Goal: Task Accomplishment & Management: Complete application form

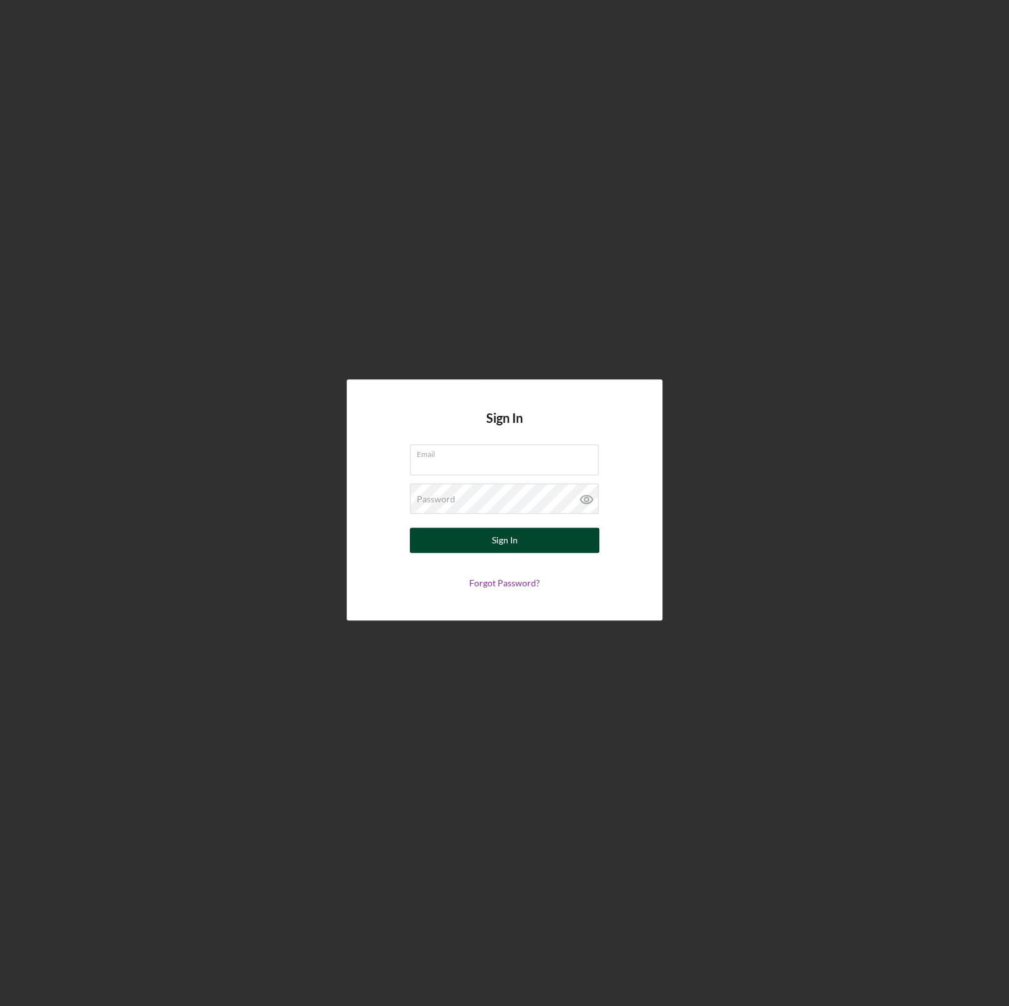
type input "[PERSON_NAME][EMAIL_ADDRESS][DOMAIN_NAME]"
click at [532, 541] on button "Sign In" at bounding box center [504, 540] width 189 height 25
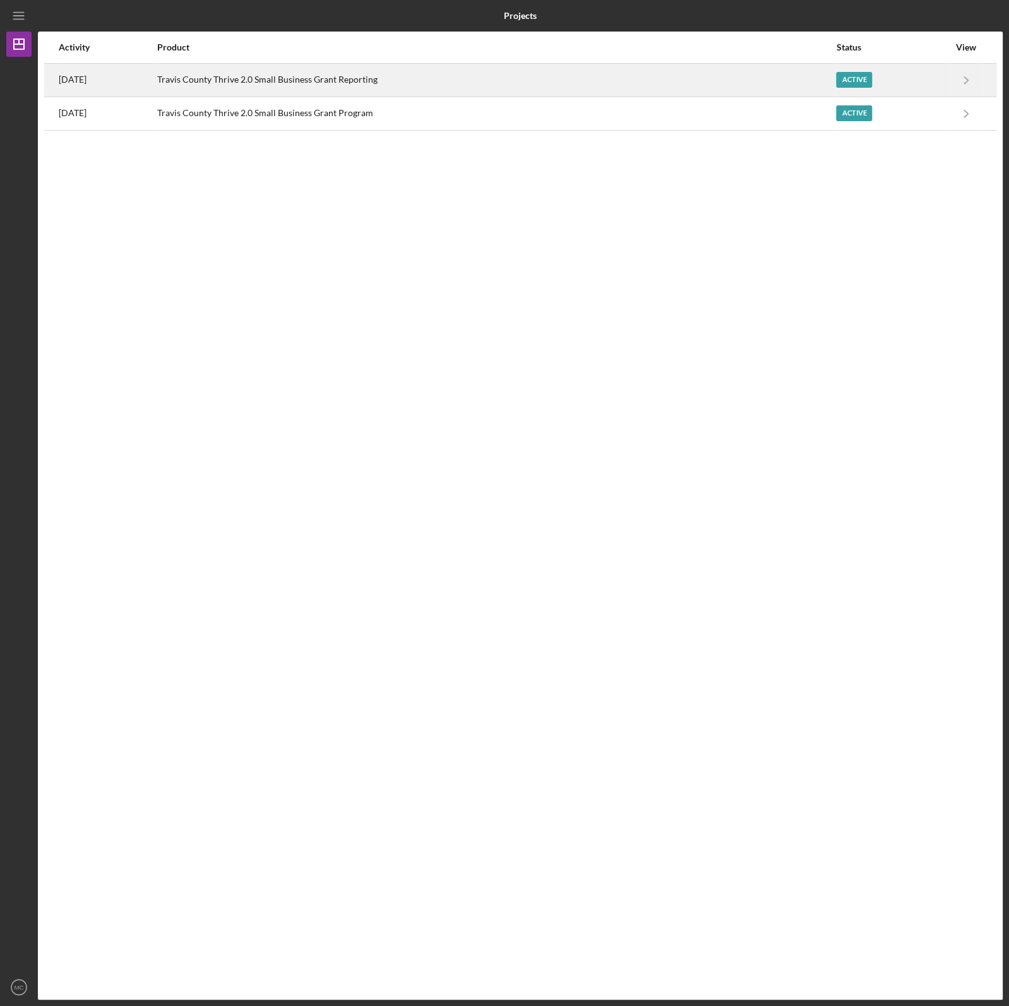
click at [869, 81] on div "Active" at bounding box center [854, 80] width 36 height 16
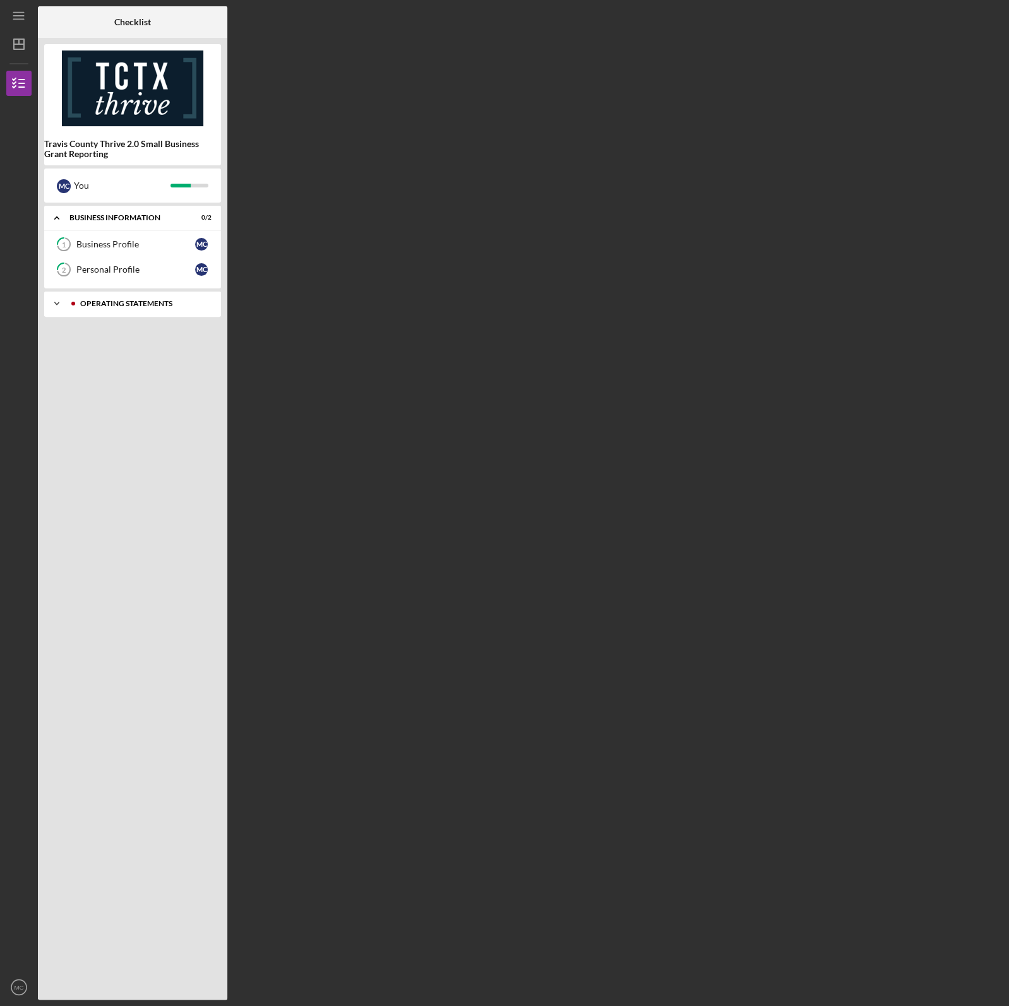
click at [126, 306] on div "Operating Statements" at bounding box center [142, 304] width 125 height 8
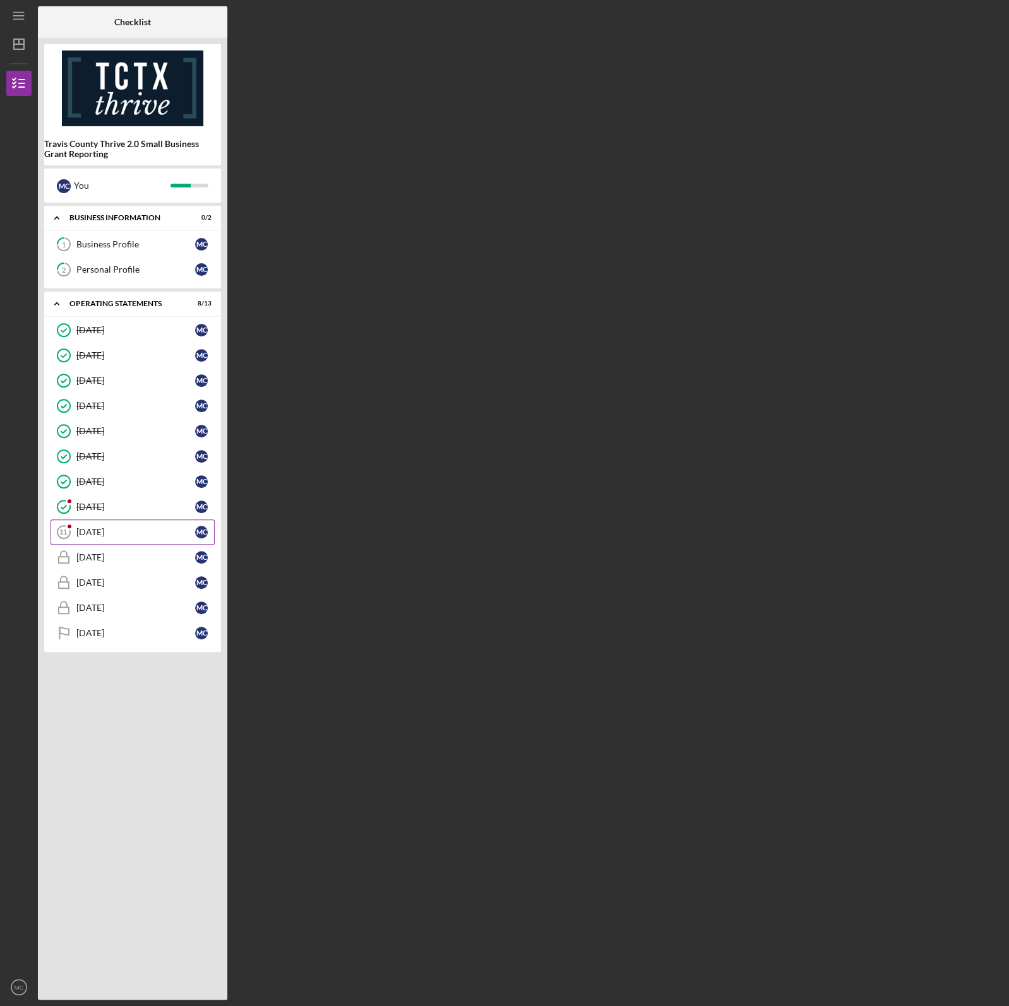
click at [117, 529] on div "[DATE]" at bounding box center [135, 532] width 119 height 10
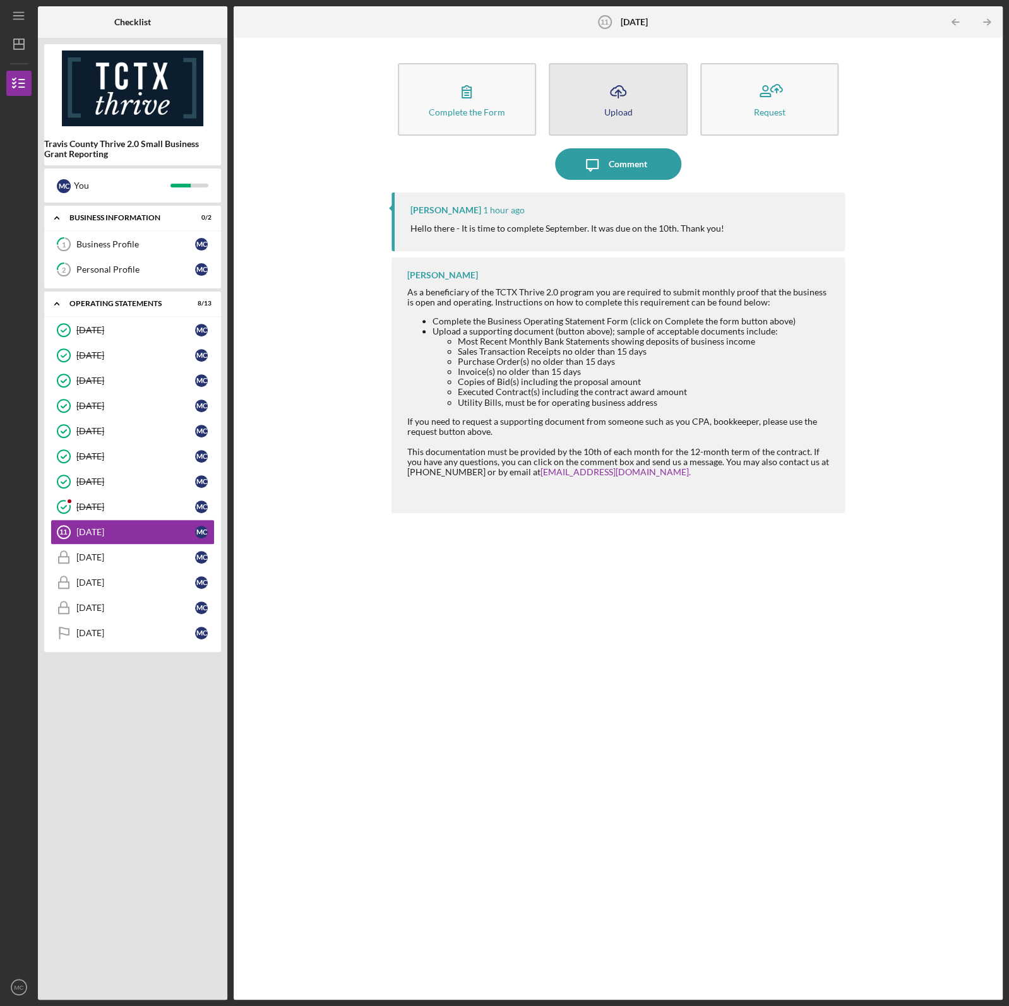
click at [636, 114] on button "Icon/Upload Upload" at bounding box center [618, 99] width 139 height 73
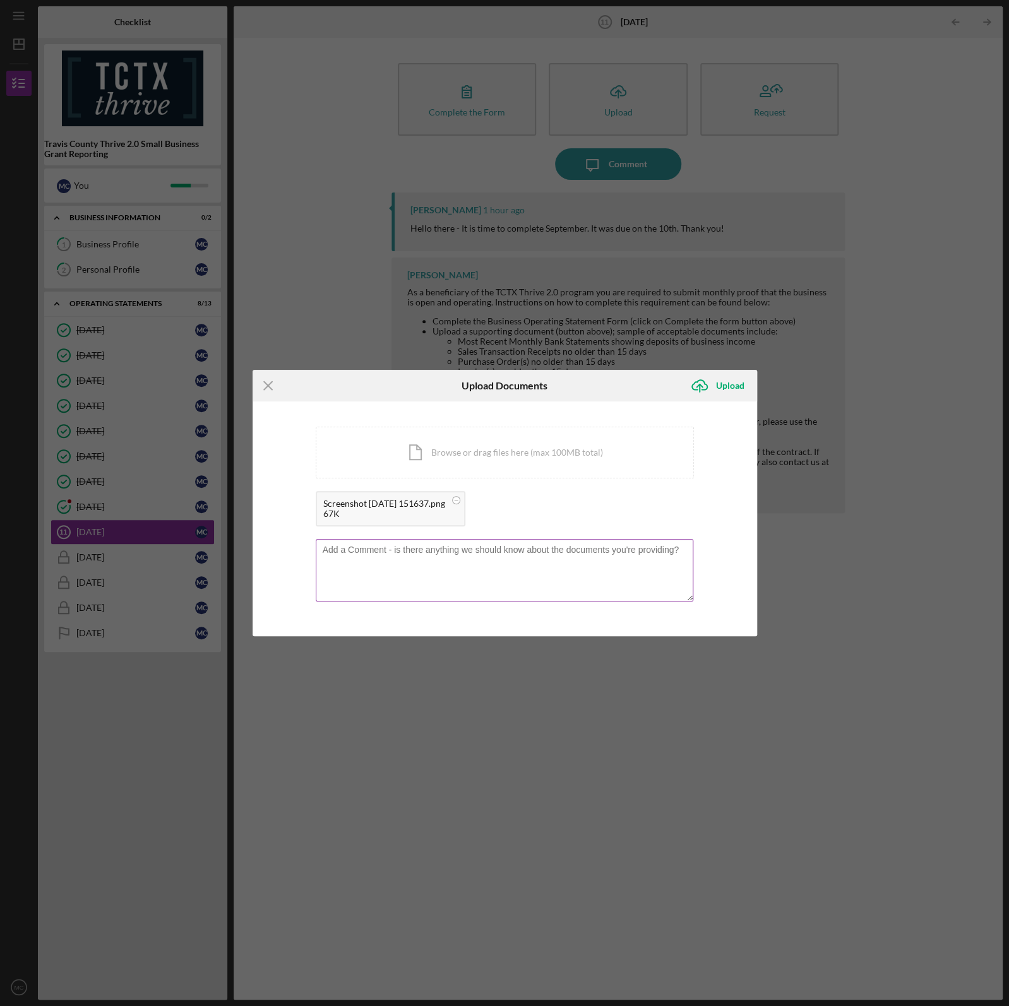
click at [437, 574] on textarea at bounding box center [504, 570] width 377 height 62
click at [520, 557] on textarea "We've been working all year towards getting this check from the City of [GEOGRA…" at bounding box center [504, 570] width 377 height 62
click at [492, 571] on textarea "We've been working all year towards getting this check from the City of [GEOGRA…" at bounding box center [504, 570] width 377 height 62
click at [360, 557] on textarea "We've been working all year towards getting this check from the City of [GEOGRA…" at bounding box center [504, 570] width 377 height 62
click at [434, 559] on textarea "We've been working all year towards getting this check from the City of Austin …" at bounding box center [504, 570] width 377 height 62
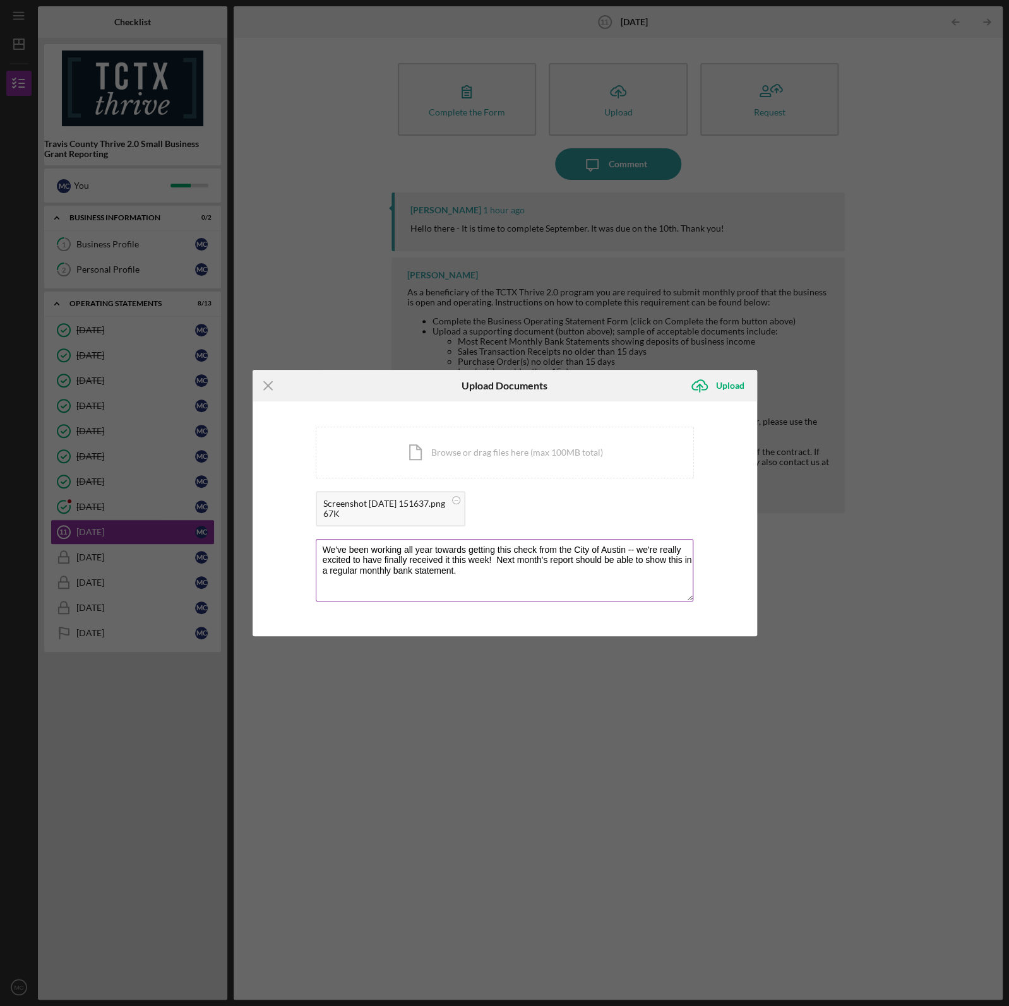
click at [479, 576] on textarea "We've been working all year towards getting this check from the City of Austin …" at bounding box center [504, 570] width 377 height 62
type textarea "We've been working all year towards getting this check from the City of Austin …"
click at [727, 385] on div "Upload" at bounding box center [729, 385] width 28 height 25
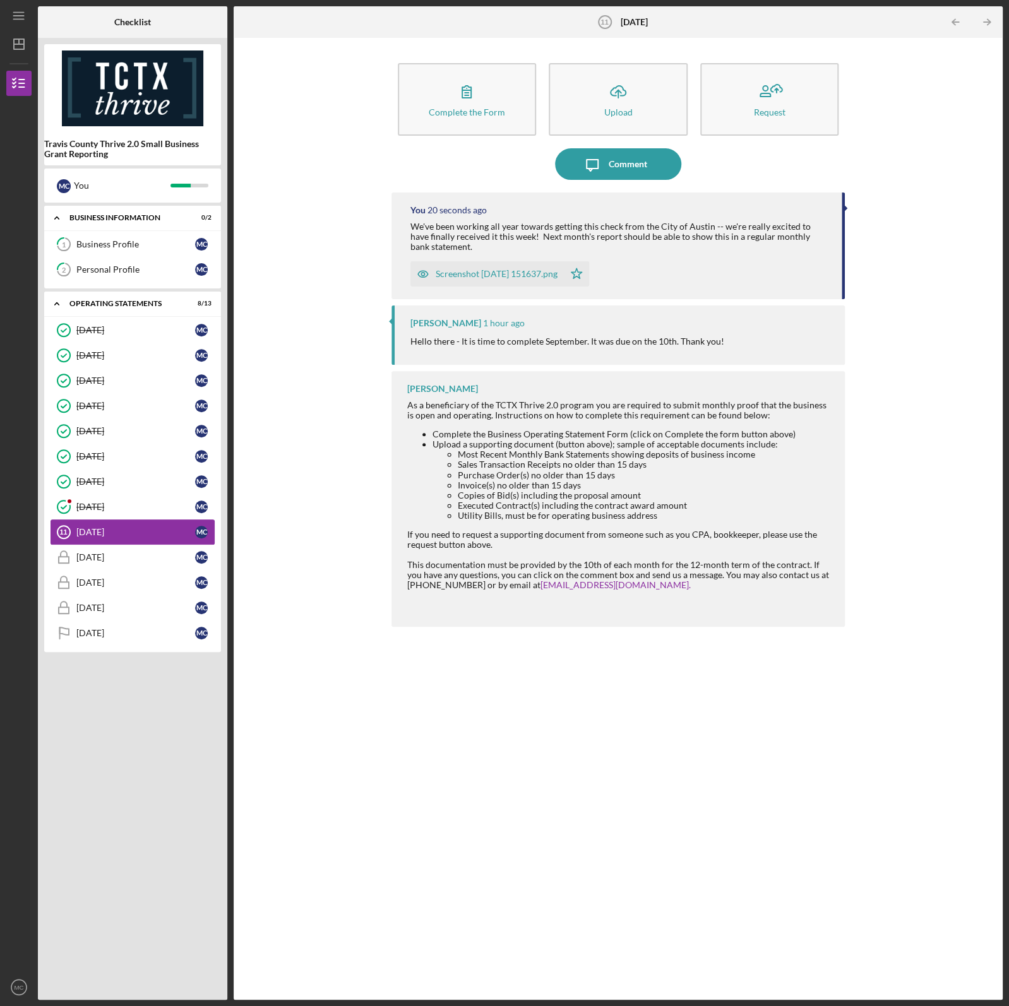
click at [126, 527] on div "[DATE]" at bounding box center [135, 532] width 119 height 10
click at [487, 119] on button "Complete the Form Form" at bounding box center [467, 99] width 139 height 73
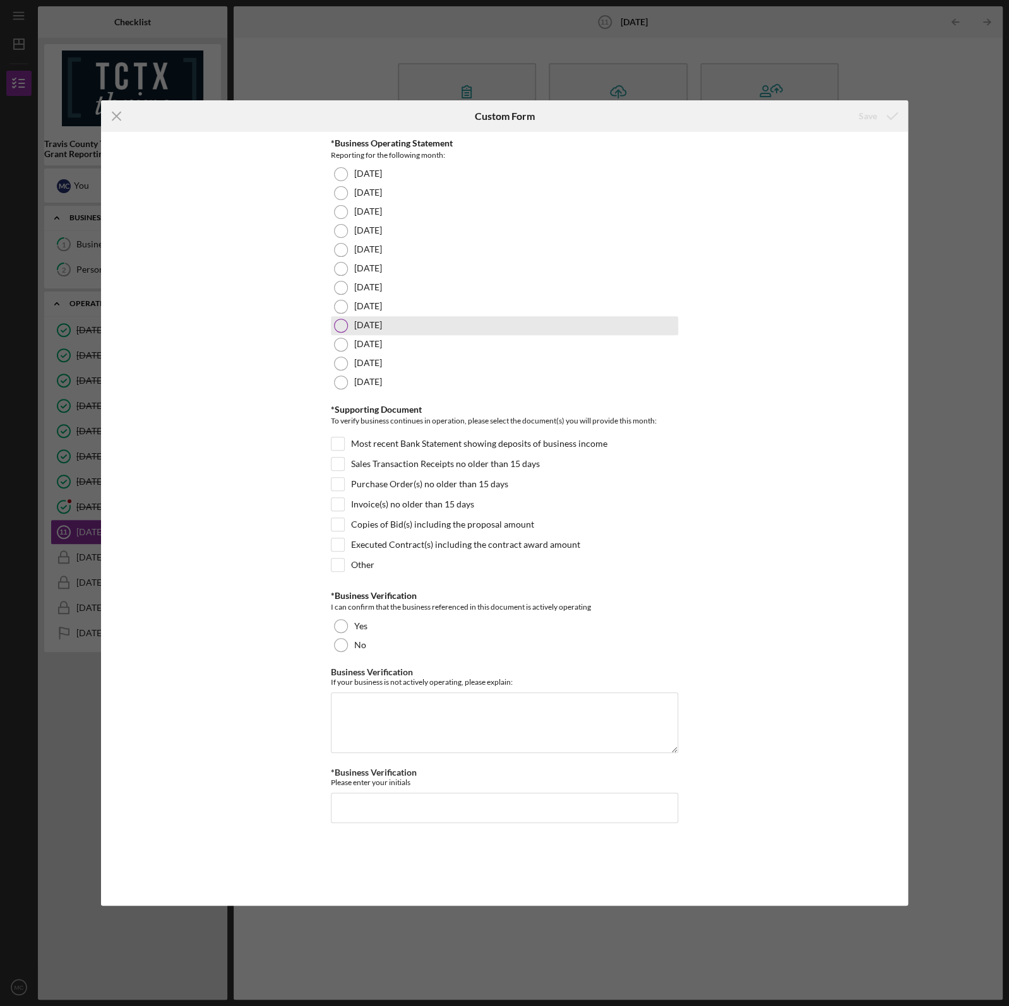
click at [339, 325] on div at bounding box center [341, 326] width 14 height 14
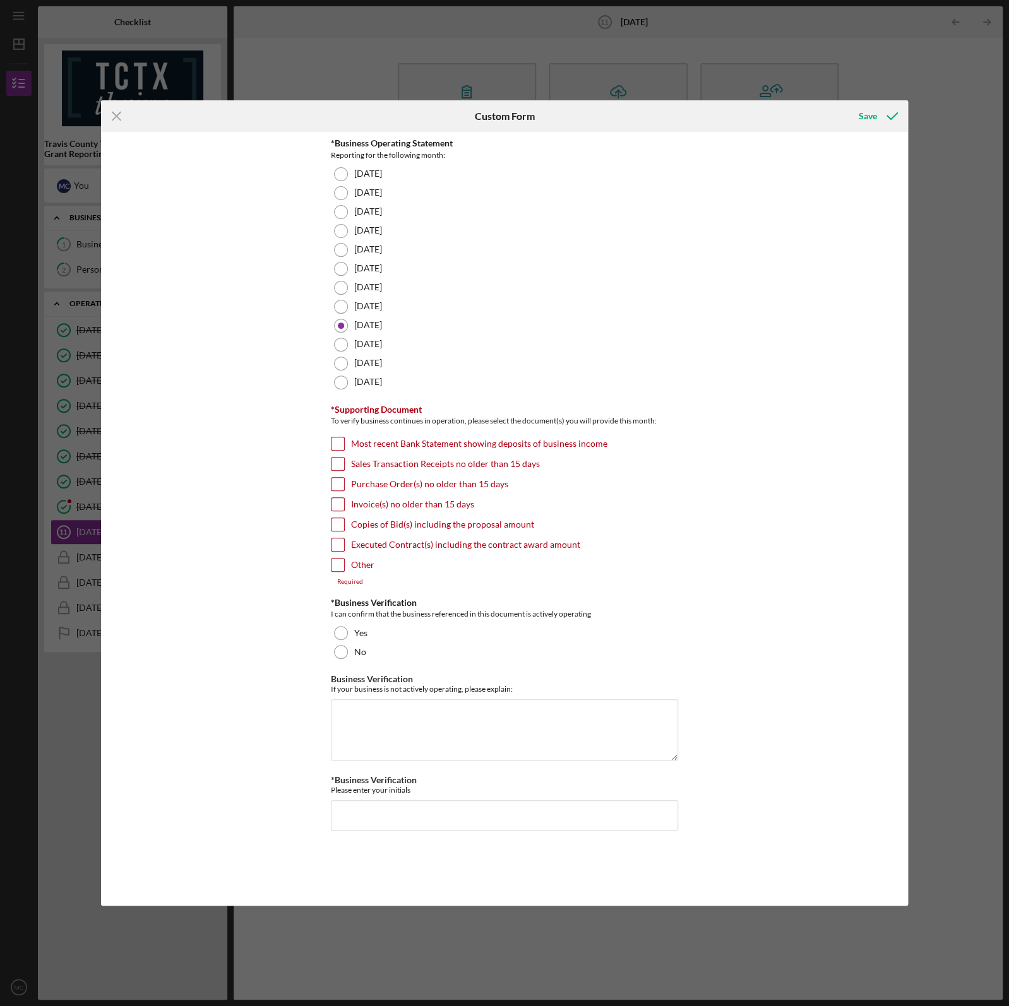
click at [340, 444] on input "Most recent Bank Statement showing deposits of business income" at bounding box center [337, 443] width 13 height 13
checkbox input "true"
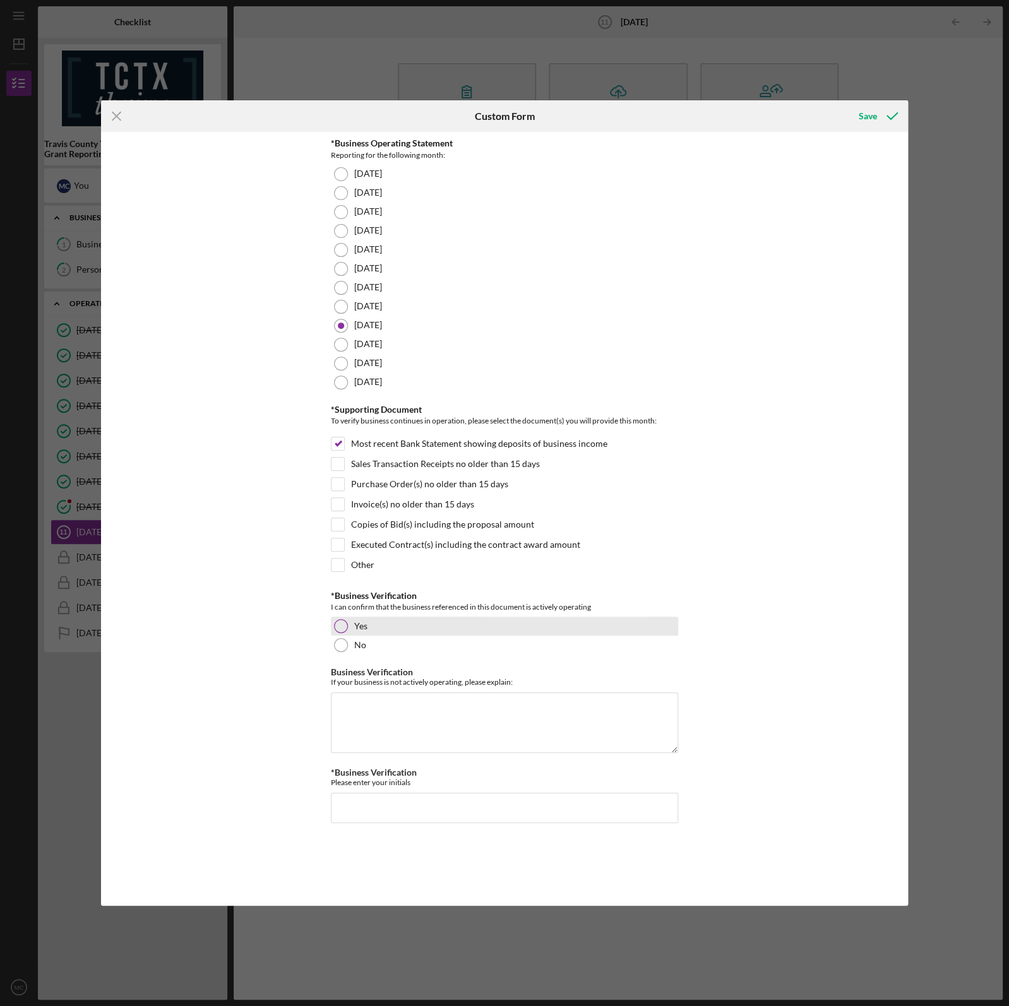
click at [343, 624] on div at bounding box center [341, 626] width 14 height 14
click at [379, 803] on input "*Business Verification" at bounding box center [504, 808] width 347 height 30
type input "MKC"
click at [874, 119] on div "Save" at bounding box center [867, 116] width 18 height 25
